Goal: Transaction & Acquisition: Purchase product/service

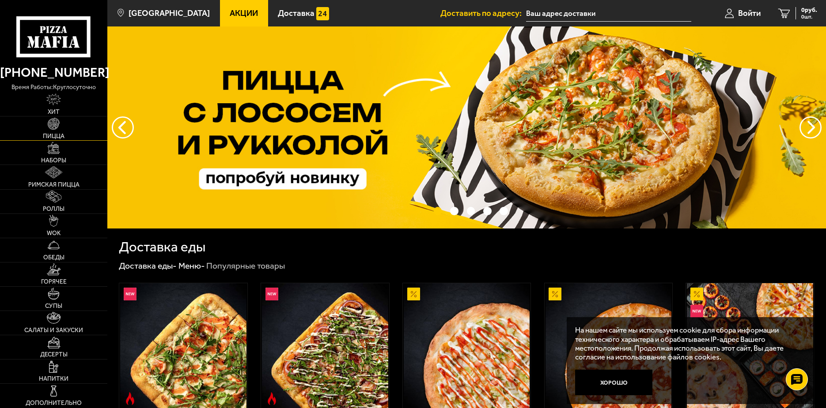
click at [49, 125] on img at bounding box center [54, 124] width 12 height 12
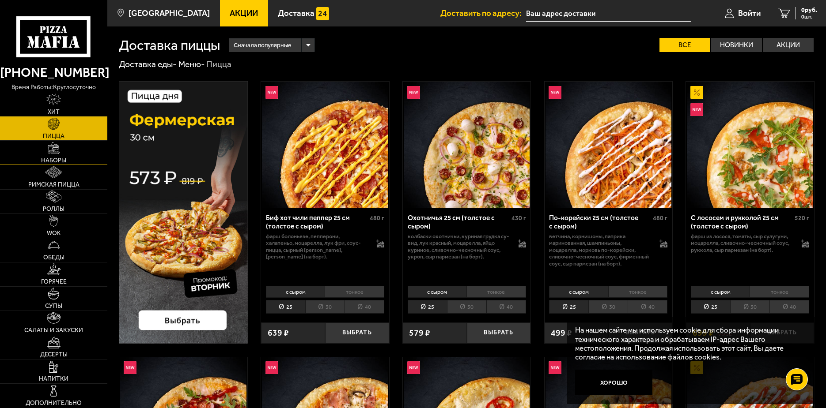
click at [70, 158] on link "Наборы" at bounding box center [53, 153] width 107 height 24
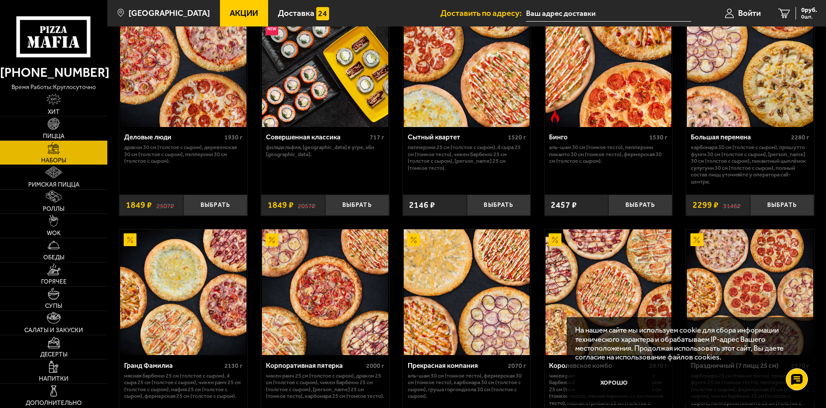
scroll to position [887, 0]
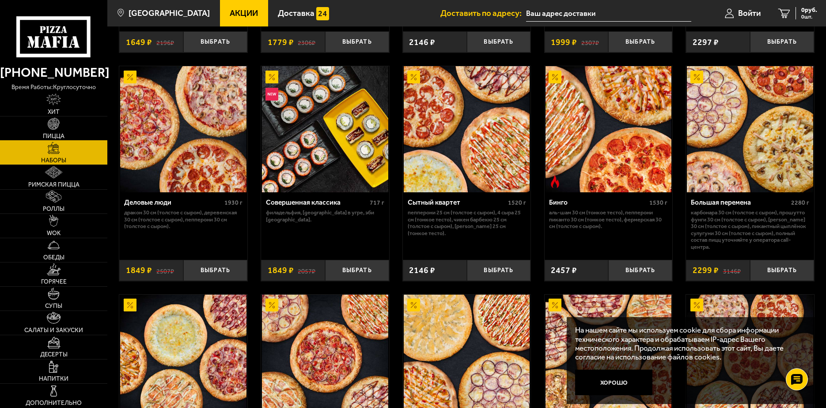
click at [56, 122] on img at bounding box center [54, 124] width 12 height 12
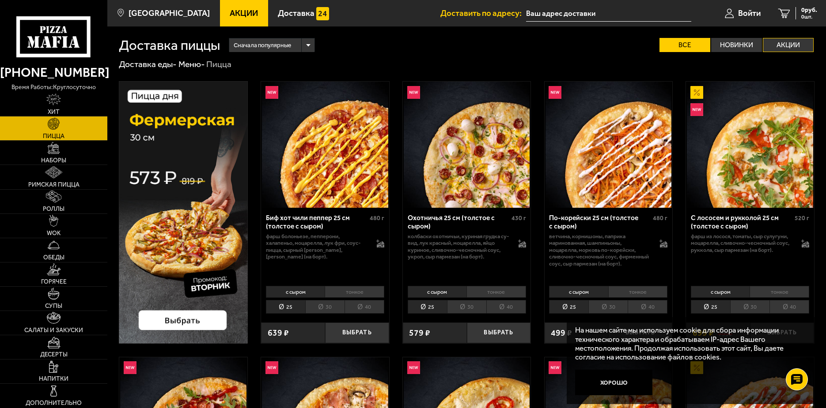
click at [784, 43] on label "Акции" at bounding box center [788, 45] width 51 height 14
click at [0, 0] on input "Акции" at bounding box center [0, 0] width 0 height 0
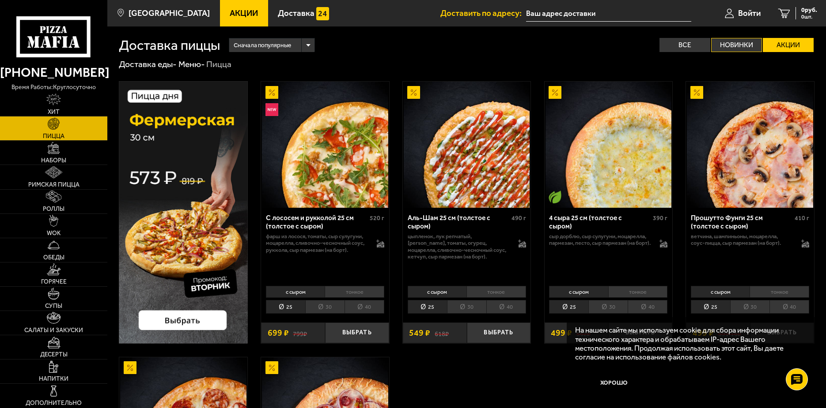
click at [727, 48] on label "Новинки" at bounding box center [736, 45] width 51 height 14
click at [0, 0] on input "Новинки" at bounding box center [0, 0] width 0 height 0
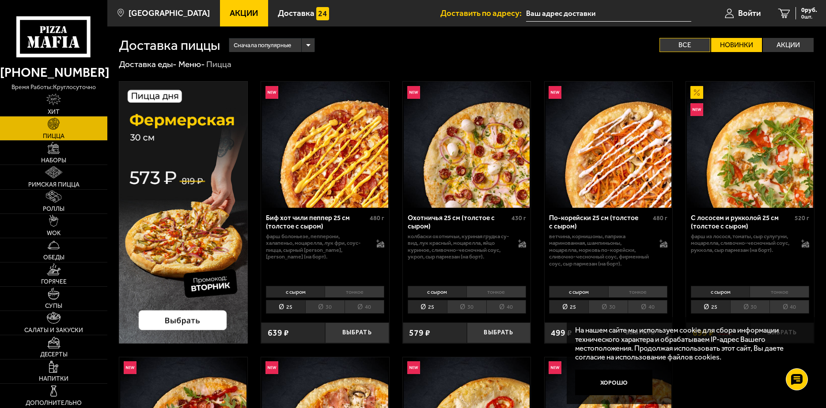
click at [676, 44] on label "Все" at bounding box center [684, 45] width 51 height 14
click at [0, 0] on input "Все" at bounding box center [0, 0] width 0 height 0
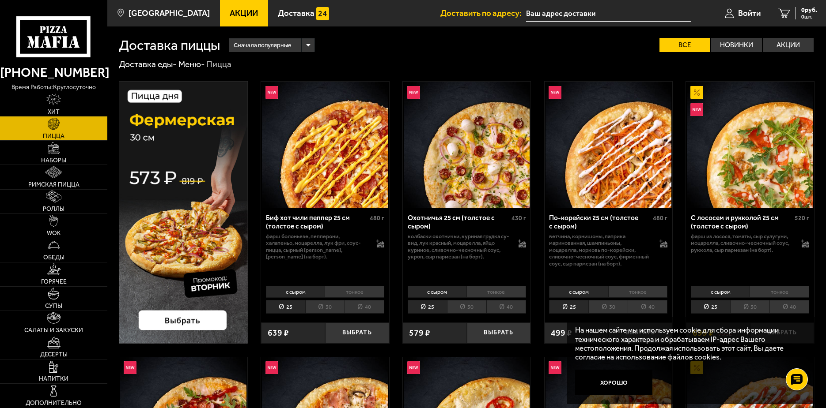
click at [306, 44] on div "Сначала популярные" at bounding box center [271, 45] width 85 height 14
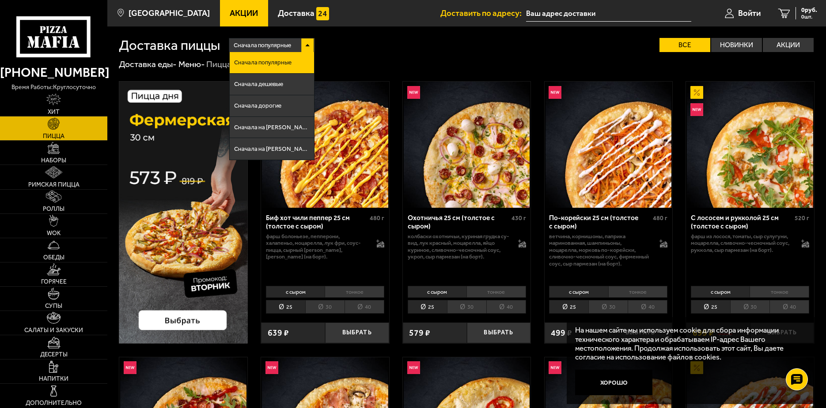
click at [307, 43] on div "Сначала популярные" at bounding box center [271, 45] width 85 height 14
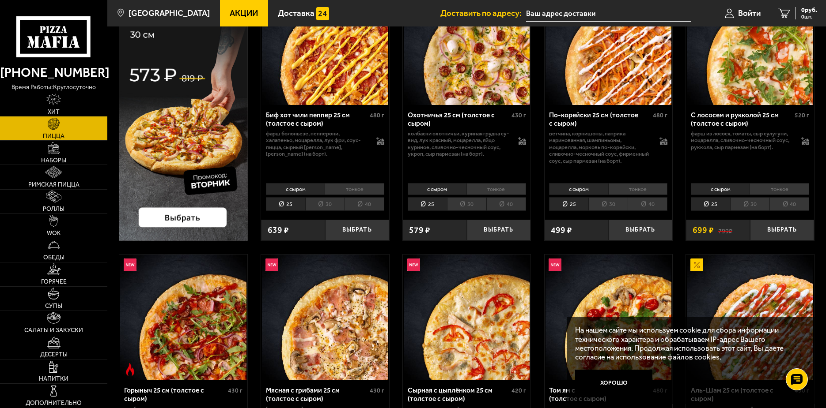
scroll to position [132, 0]
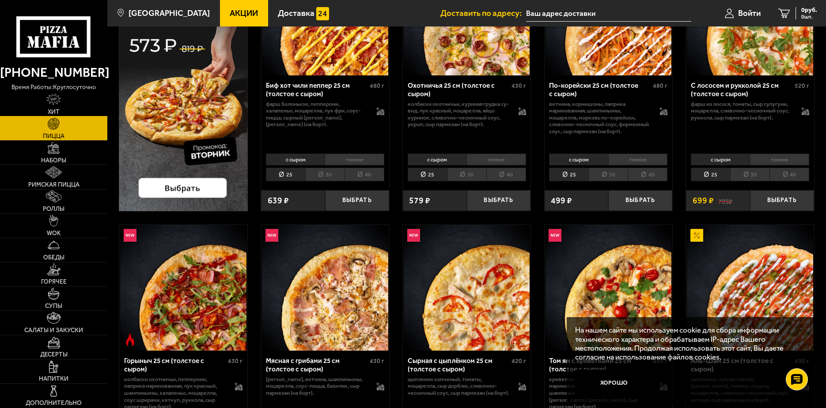
click at [50, 96] on img at bounding box center [53, 100] width 15 height 12
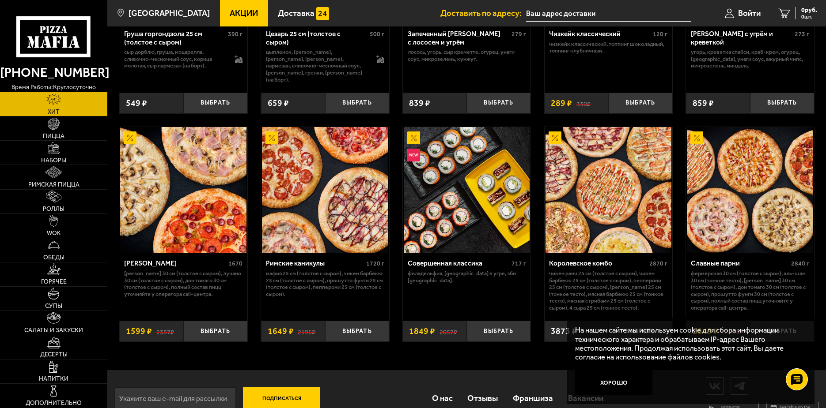
scroll to position [437, 0]
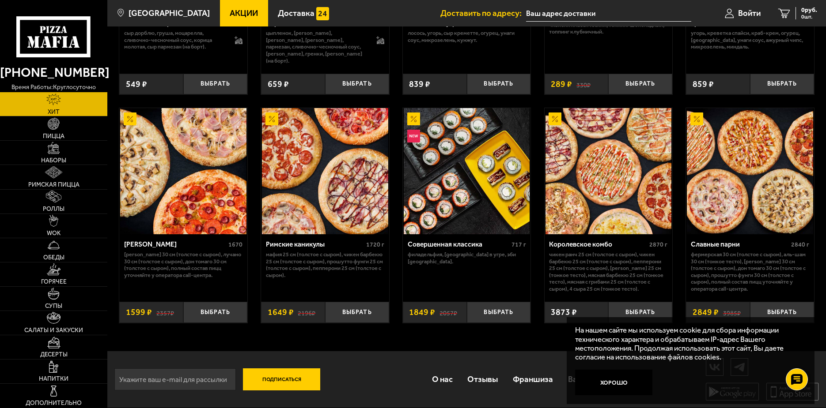
click at [317, 189] on img at bounding box center [325, 171] width 126 height 126
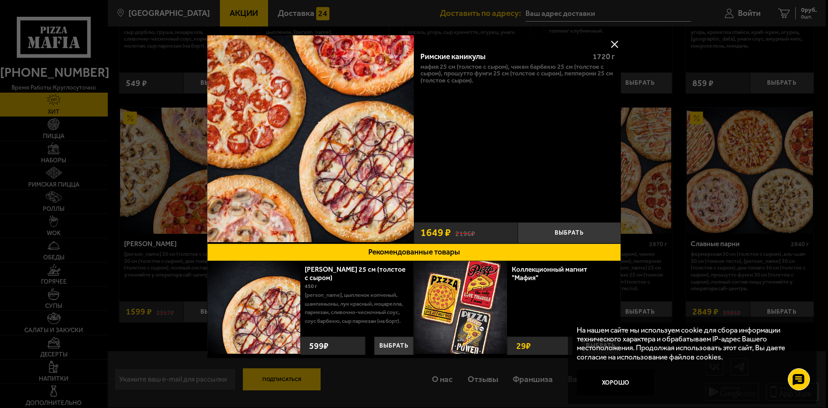
click at [526, 345] on strong "29 ₽" at bounding box center [523, 346] width 19 height 18
click at [570, 233] on button "Выбрать" at bounding box center [568, 233] width 103 height 21
click at [613, 40] on button at bounding box center [614, 44] width 13 height 13
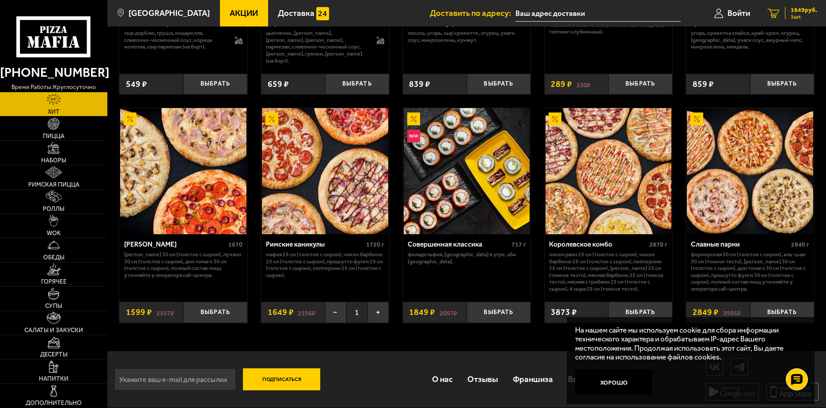
click at [796, 10] on span "1649 руб." at bounding box center [803, 10] width 26 height 6
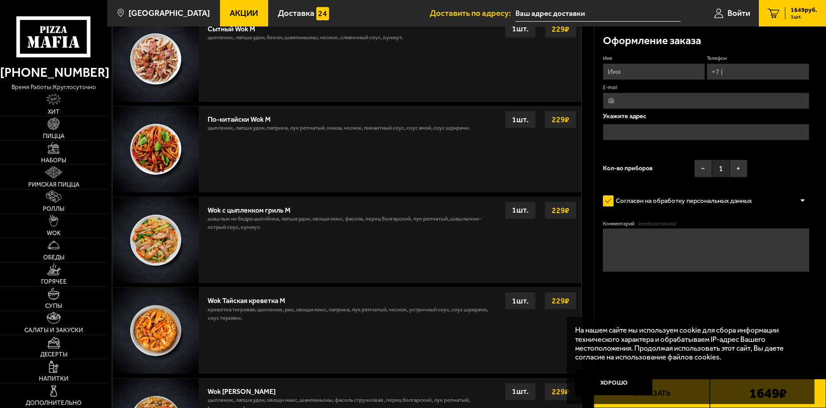
scroll to position [662, 0]
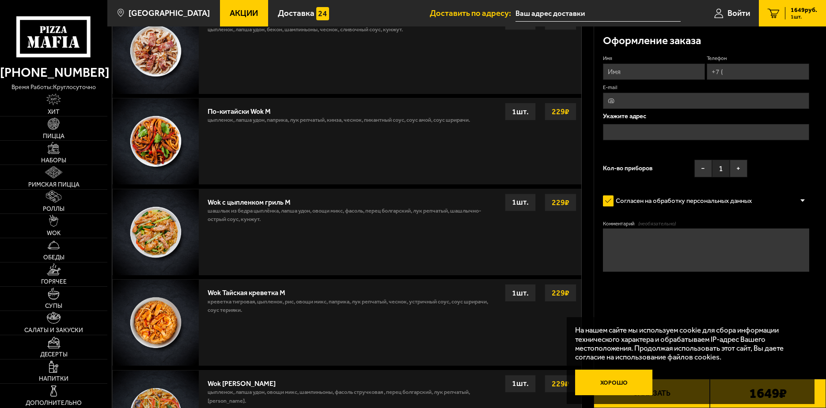
click at [623, 385] on button "Хорошо" at bounding box center [613, 383] width 77 height 26
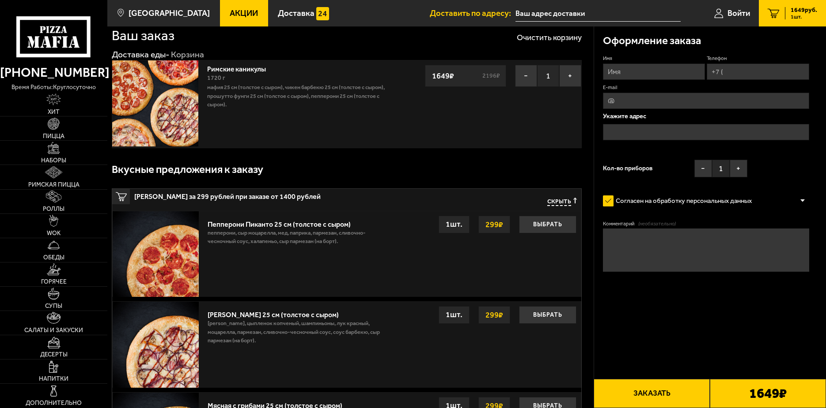
scroll to position [0, 0]
